Goal: Task Accomplishment & Management: Manage account settings

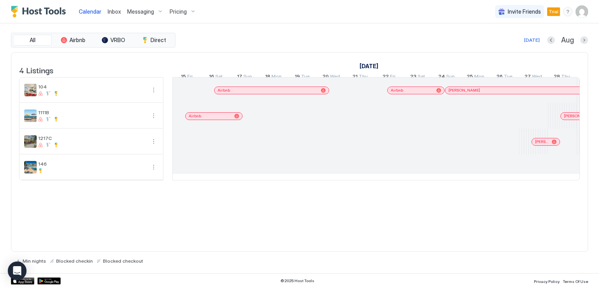
scroll to position [0, 434]
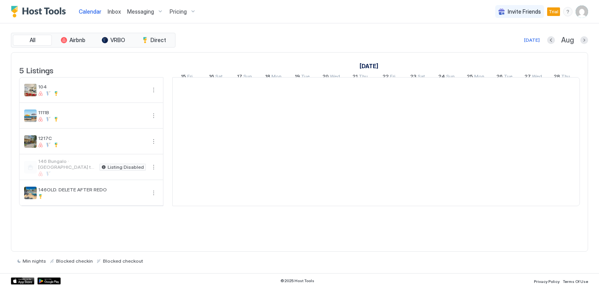
scroll to position [0, 434]
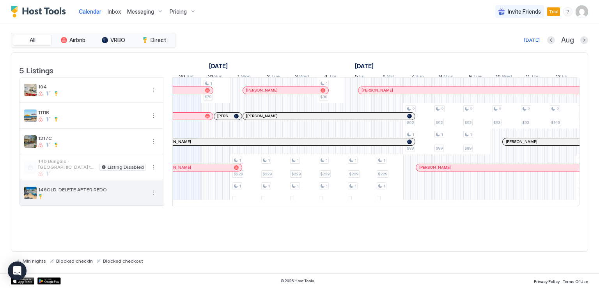
click at [151, 198] on button "More options" at bounding box center [153, 192] width 9 height 9
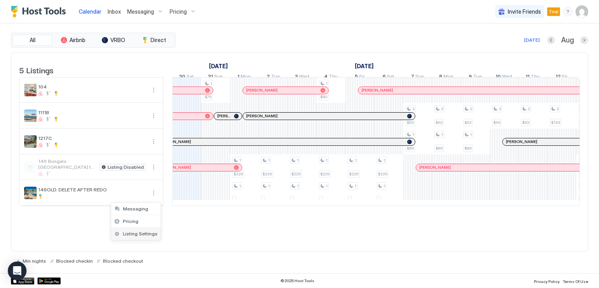
click at [137, 232] on span "Listing Settings" at bounding box center [140, 234] width 35 height 6
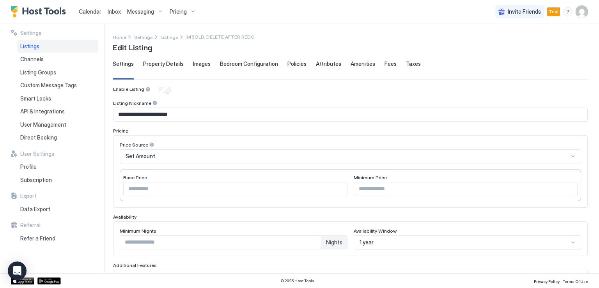
click at [178, 64] on span "Property Details" at bounding box center [163, 63] width 41 height 7
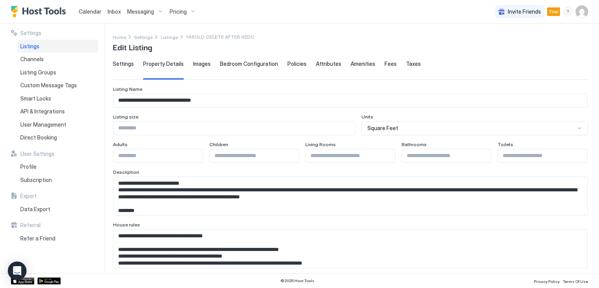
click at [300, 199] on textarea "Input Field" at bounding box center [348, 196] width 468 height 38
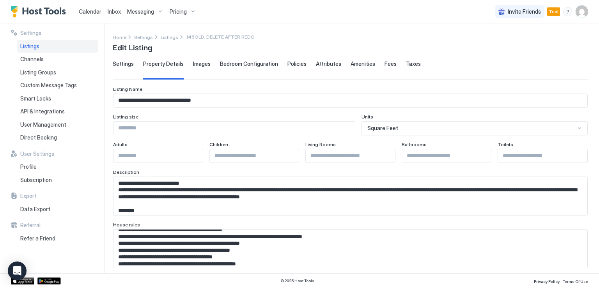
scroll to position [39, 0]
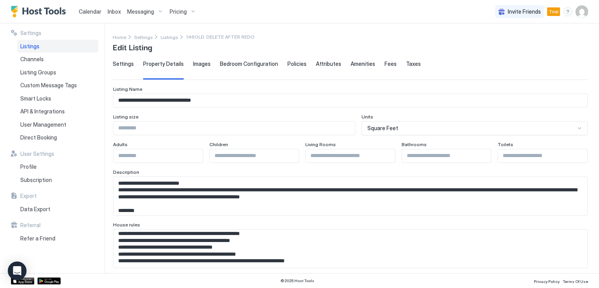
click at [309, 243] on textarea "**********" at bounding box center [348, 249] width 468 height 38
click at [303, 247] on textarea "**********" at bounding box center [348, 249] width 468 height 38
paste textarea "**********"
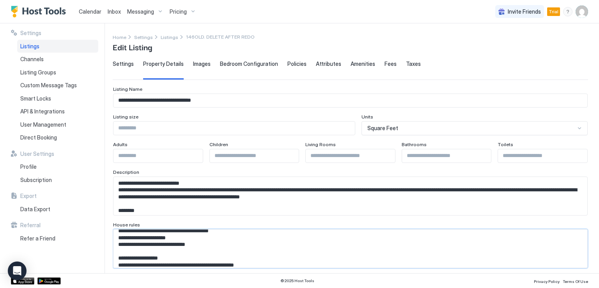
scroll to position [0, 0]
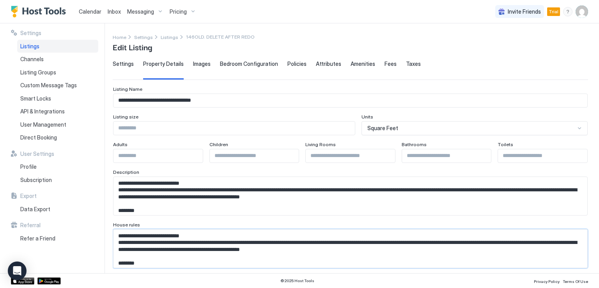
type textarea "**********"
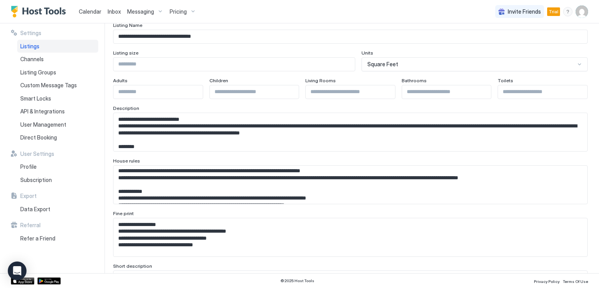
scroll to position [78, 0]
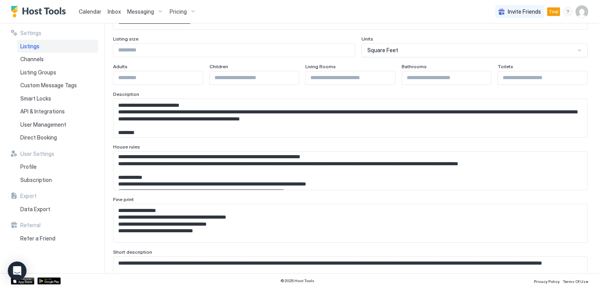
click at [259, 221] on textarea "Input Field" at bounding box center [348, 223] width 468 height 38
paste textarea "**********"
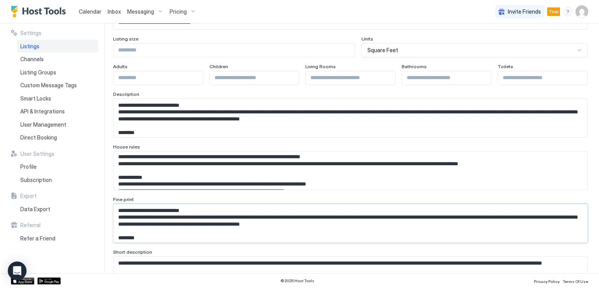
scroll to position [197, 0]
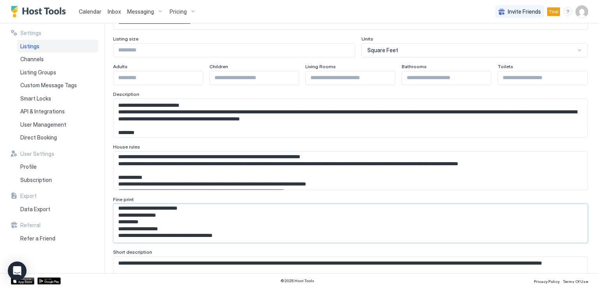
type textarea "**********"
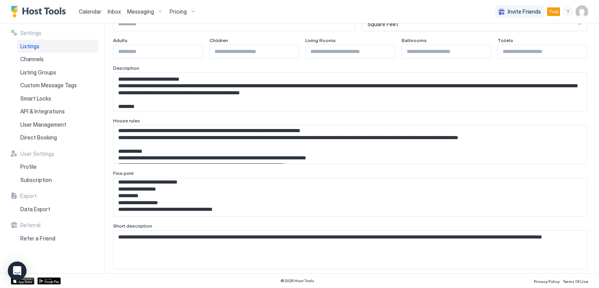
scroll to position [117, 0]
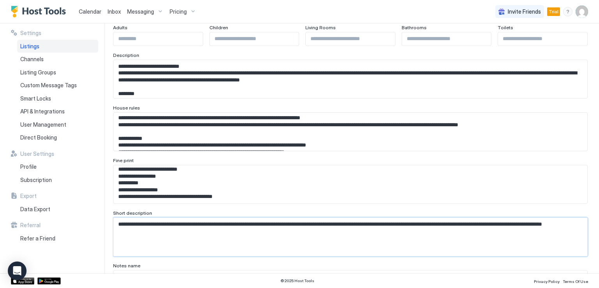
drag, startPoint x: 192, startPoint y: 235, endPoint x: 91, endPoint y: 226, distance: 101.4
click at [91, 226] on div "**********" at bounding box center [299, 148] width 599 height 250
click at [213, 139] on textarea "Input Field" at bounding box center [348, 132] width 468 height 38
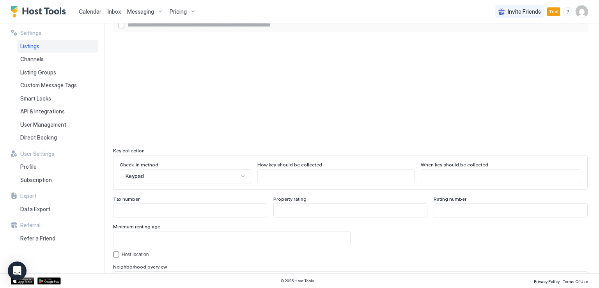
scroll to position [663, 0]
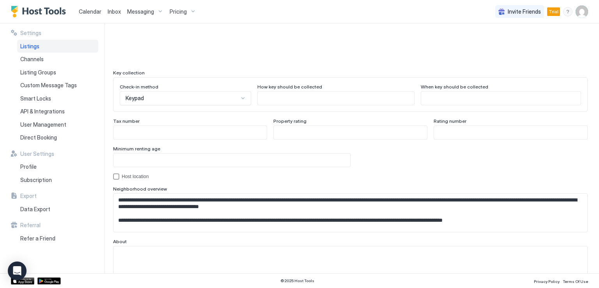
click at [174, 201] on textarea "**********" at bounding box center [348, 213] width 468 height 38
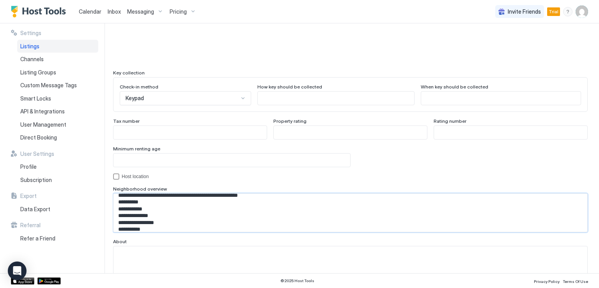
scroll to position [70, 0]
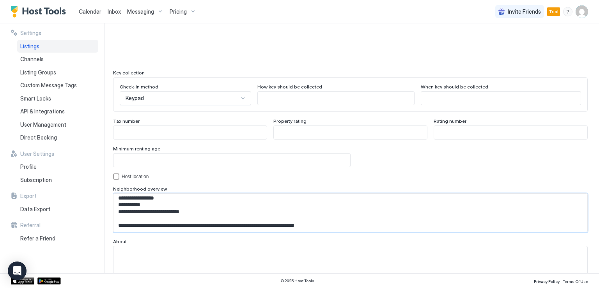
drag, startPoint x: 119, startPoint y: 199, endPoint x: 485, endPoint y: 245, distance: 369.4
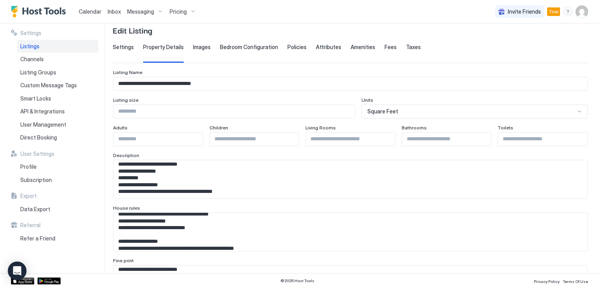
scroll to position [0, 0]
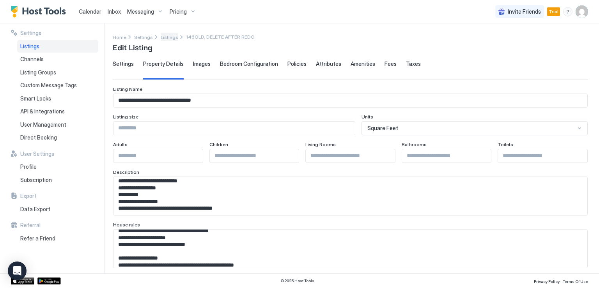
click at [162, 39] on span "Listings" at bounding box center [170, 37] width 18 height 6
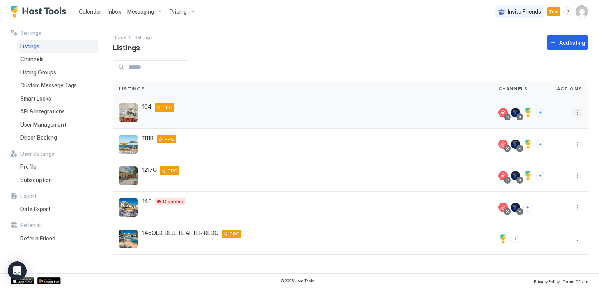
click at [576, 115] on button "More options" at bounding box center [577, 112] width 9 height 9
click at [556, 147] on span "Listing Settings" at bounding box center [559, 149] width 35 height 6
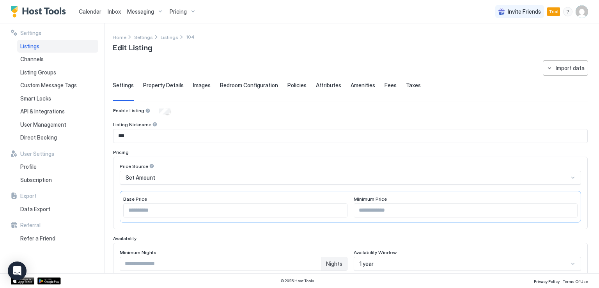
drag, startPoint x: 156, startPoint y: 85, endPoint x: 162, endPoint y: 105, distance: 20.4
click at [157, 85] on span "Property Details" at bounding box center [163, 85] width 41 height 7
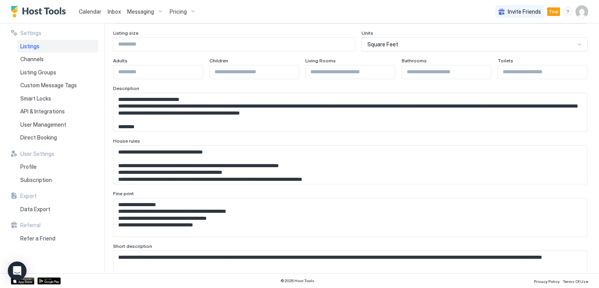
scroll to position [117, 0]
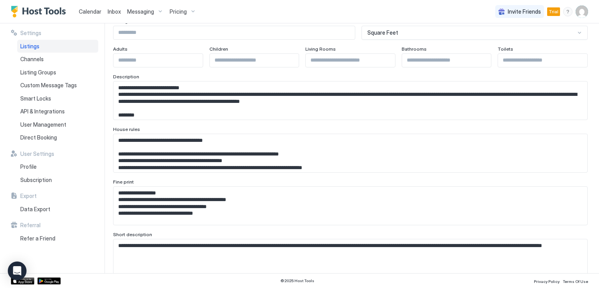
click at [129, 192] on textarea "Input Field" at bounding box center [348, 206] width 468 height 38
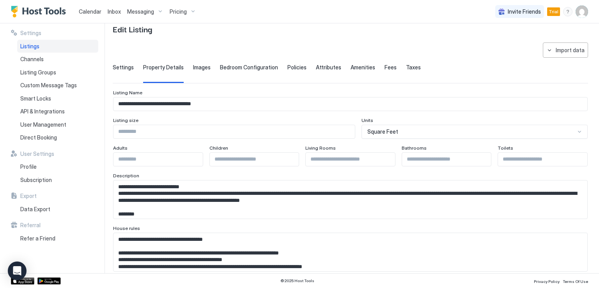
scroll to position [0, 0]
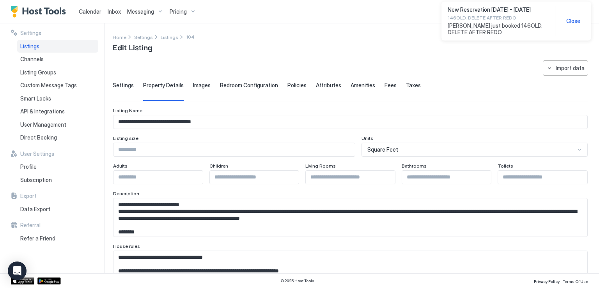
click at [199, 86] on span "Images" at bounding box center [202, 85] width 18 height 7
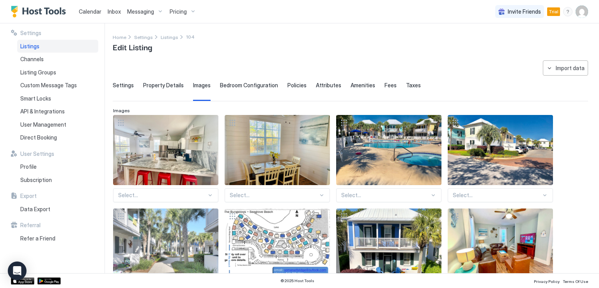
click at [288, 88] on span "Policies" at bounding box center [297, 85] width 19 height 7
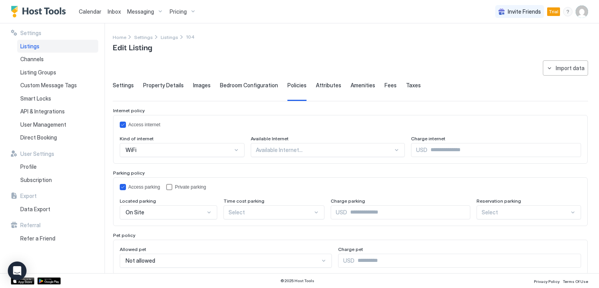
click at [23, 49] on span "Listings" at bounding box center [29, 46] width 19 height 7
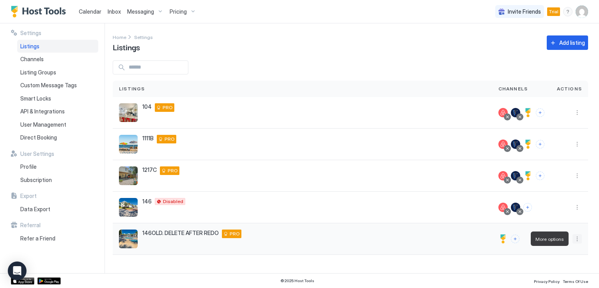
click at [576, 241] on button "More options" at bounding box center [577, 239] width 9 height 9
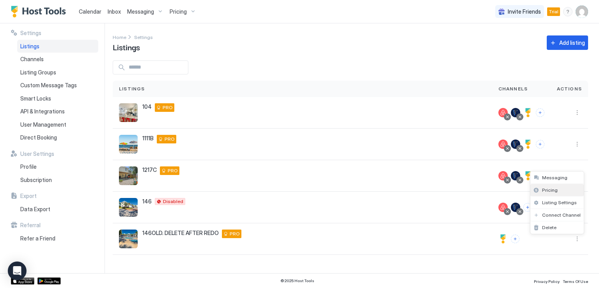
click at [555, 194] on div "Pricing" at bounding box center [557, 190] width 53 height 12
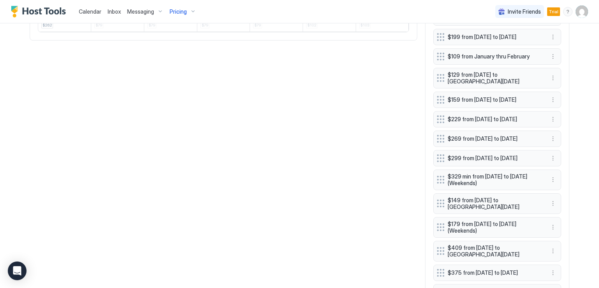
scroll to position [584, 0]
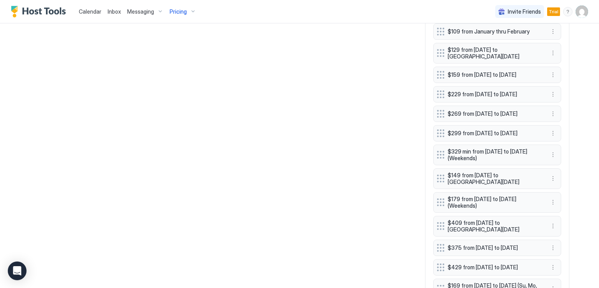
click at [137, 14] on span "Messaging" at bounding box center [140, 11] width 27 height 7
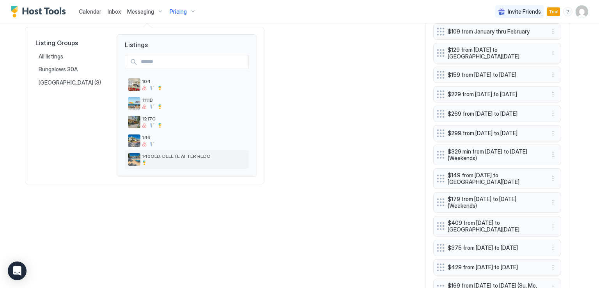
click at [230, 158] on span "146OLD. DELETE AFTER REDO" at bounding box center [194, 156] width 104 height 6
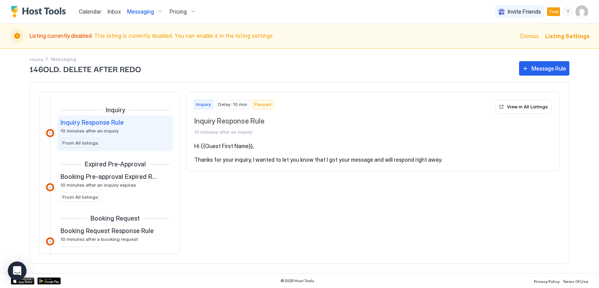
click at [94, 12] on span "Calendar" at bounding box center [90, 11] width 23 height 7
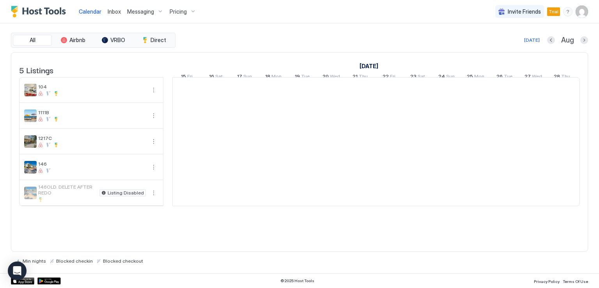
scroll to position [0, 434]
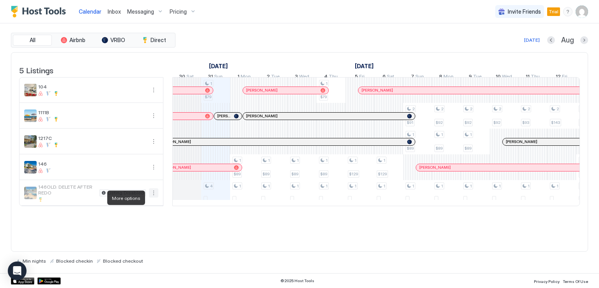
click at [151, 198] on button "More options" at bounding box center [153, 192] width 9 height 9
click at [145, 233] on span "Listing Settings" at bounding box center [140, 234] width 35 height 6
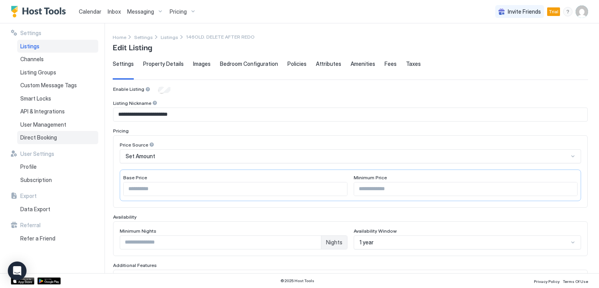
click at [45, 139] on span "Direct Booking" at bounding box center [38, 137] width 37 height 7
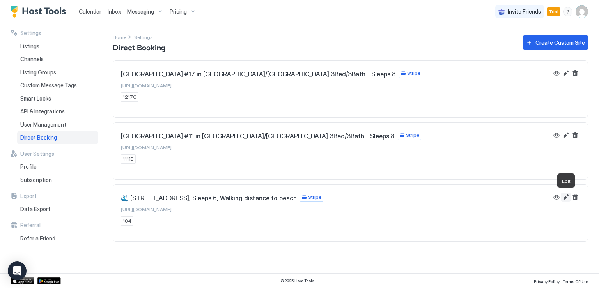
click at [564, 197] on button "Edit" at bounding box center [566, 197] width 9 height 9
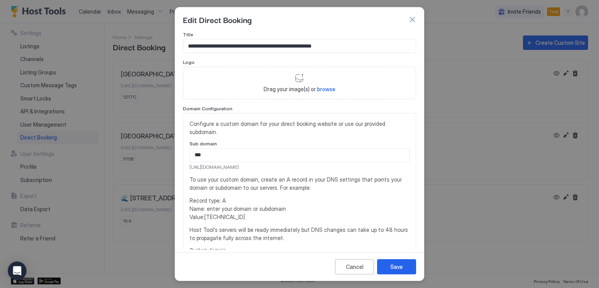
click at [352, 50] on input "**********" at bounding box center [299, 45] width 233 height 13
drag, startPoint x: 353, startPoint y: 48, endPoint x: 176, endPoint y: 44, distance: 177.2
click at [176, 44] on div "**********" at bounding box center [299, 141] width 249 height 218
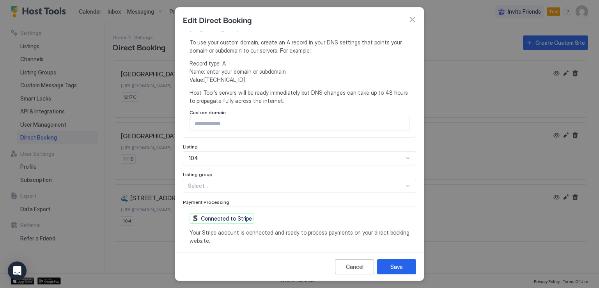
scroll to position [156, 0]
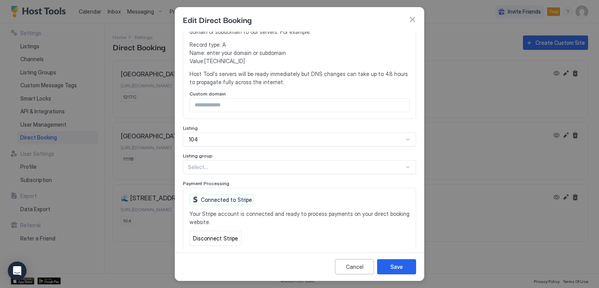
click at [409, 19] on button "button" at bounding box center [413, 20] width 8 height 8
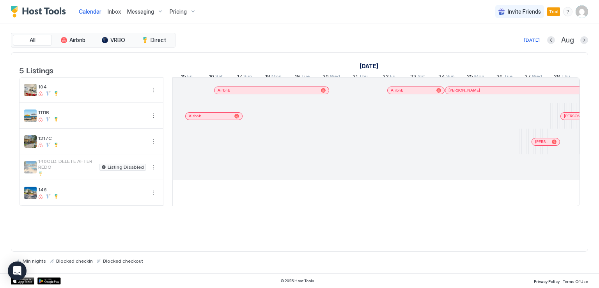
scroll to position [0, 434]
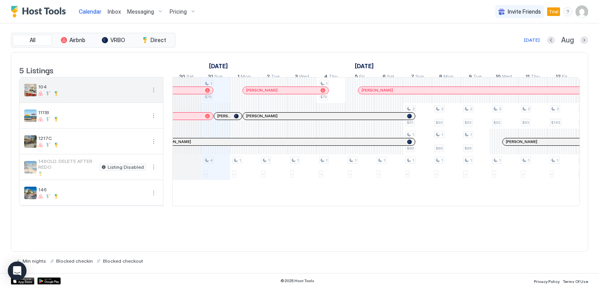
click at [153, 95] on button "More options" at bounding box center [153, 89] width 9 height 9
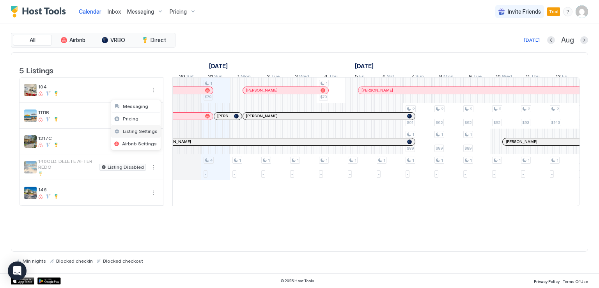
click at [142, 130] on span "Listing Settings" at bounding box center [140, 131] width 35 height 6
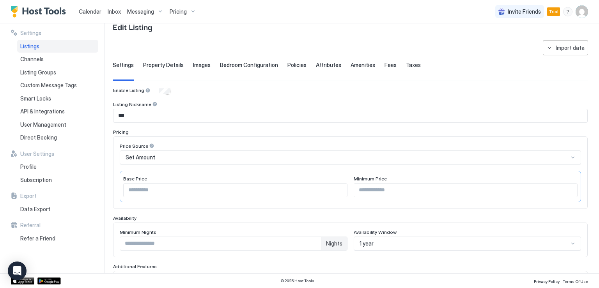
scroll to position [39, 0]
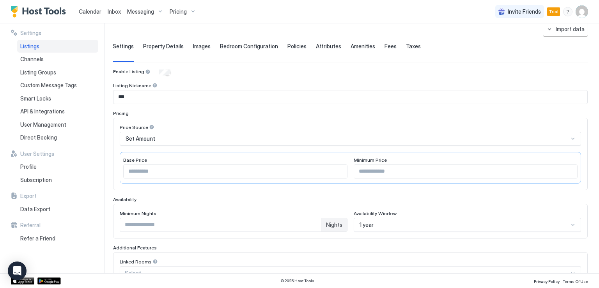
click at [165, 48] on span "Property Details" at bounding box center [163, 46] width 41 height 7
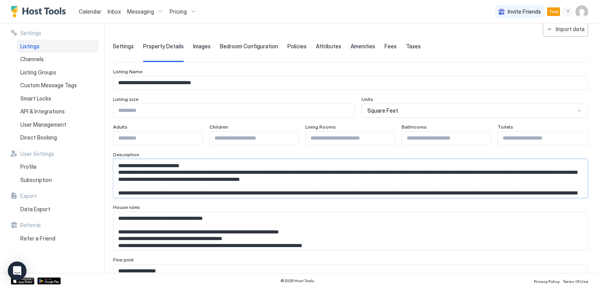
click at [144, 170] on textarea "Input Field" at bounding box center [348, 179] width 468 height 38
click at [205, 172] on textarea "Input Field" at bounding box center [348, 179] width 468 height 38
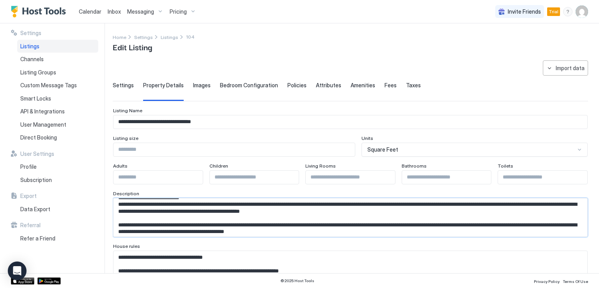
scroll to position [0, 0]
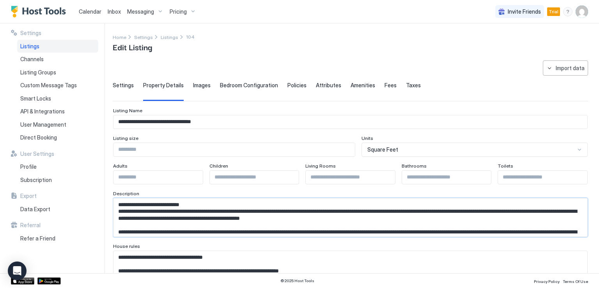
click at [200, 208] on textarea "Input Field" at bounding box center [348, 218] width 468 height 38
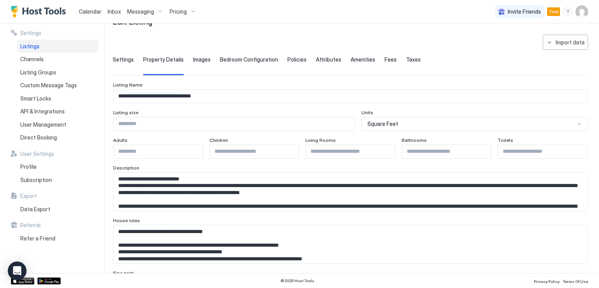
scroll to position [39, 0]
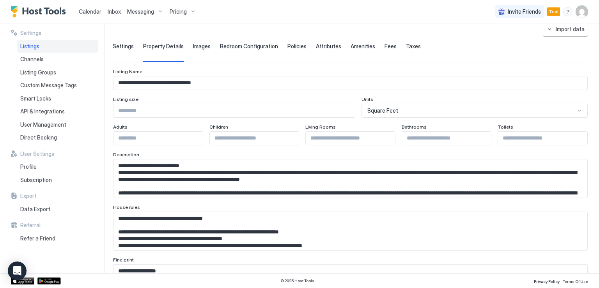
click at [155, 233] on textarea "Input Field" at bounding box center [348, 231] width 468 height 38
